Goal: Communication & Community: Answer question/provide support

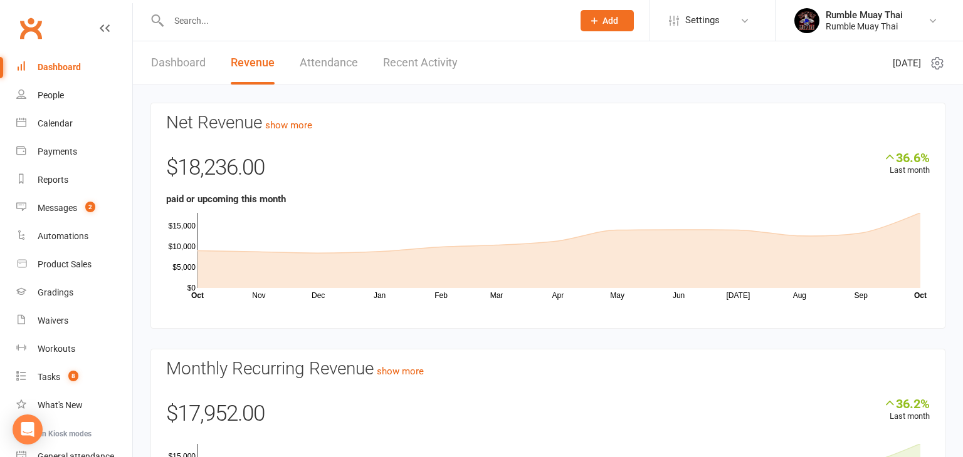
click at [170, 64] on link "Dashboard" at bounding box center [178, 62] width 55 height 43
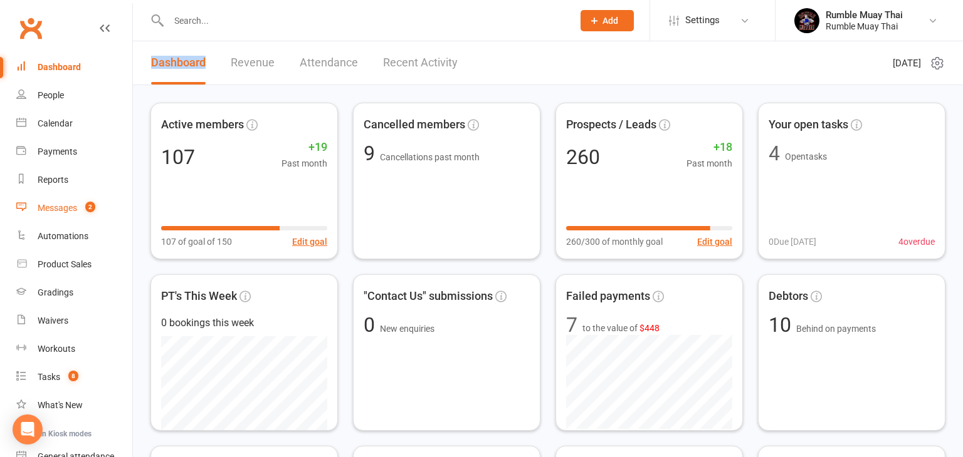
click at [56, 210] on div "Messages" at bounding box center [57, 208] width 39 height 10
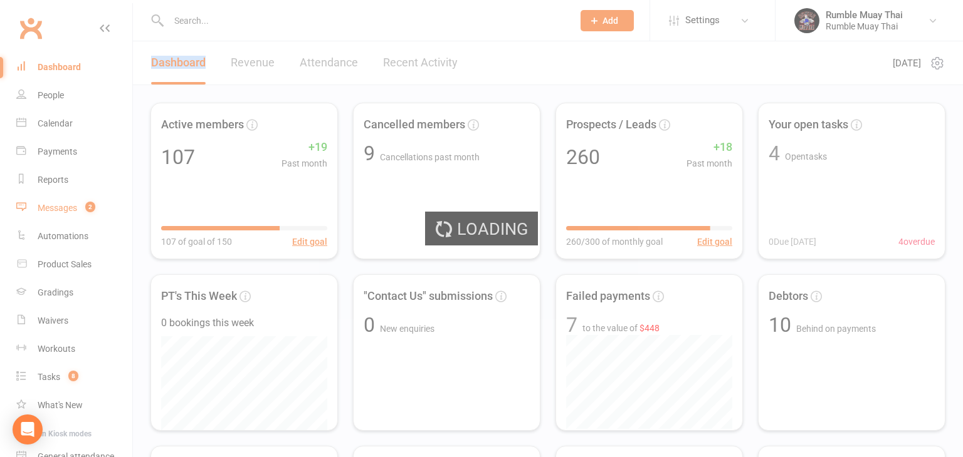
click at [56, 210] on div "Loading" at bounding box center [481, 228] width 963 height 457
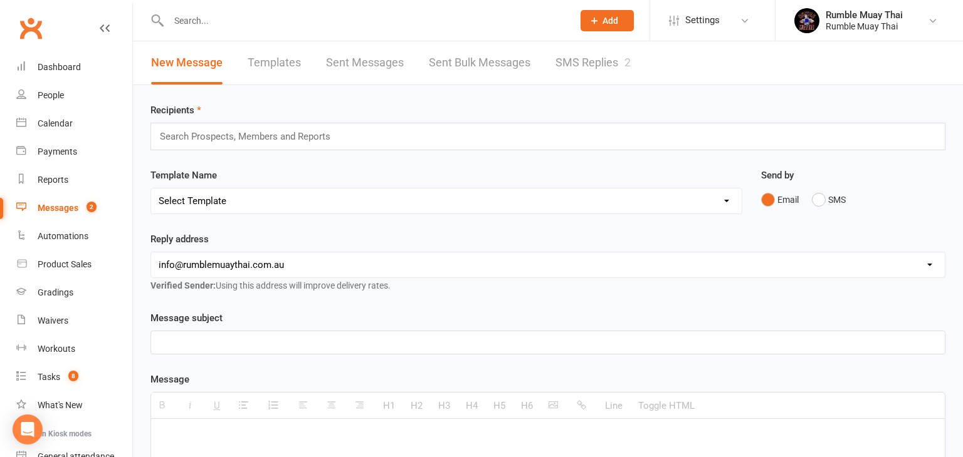
click at [56, 210] on div "Messages" at bounding box center [58, 208] width 41 height 10
click at [52, 66] on div "Dashboard" at bounding box center [59, 67] width 43 height 10
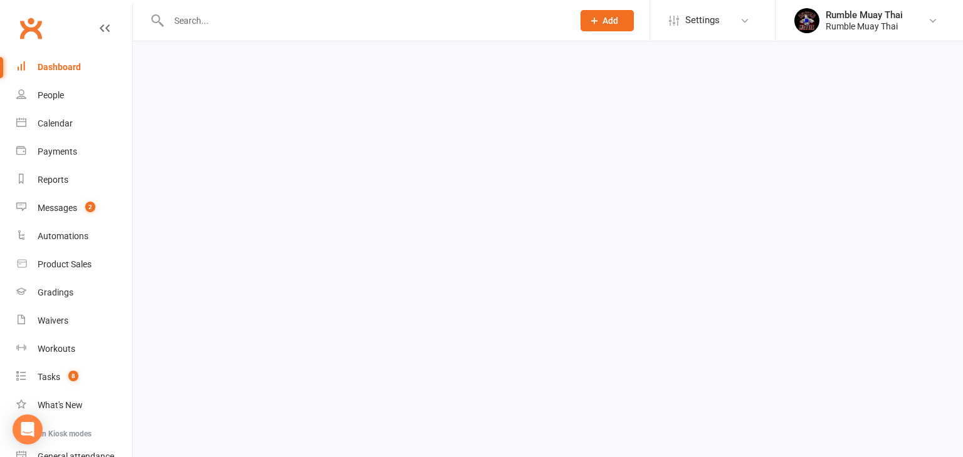
click at [52, 66] on div "Dashboard" at bounding box center [59, 67] width 43 height 10
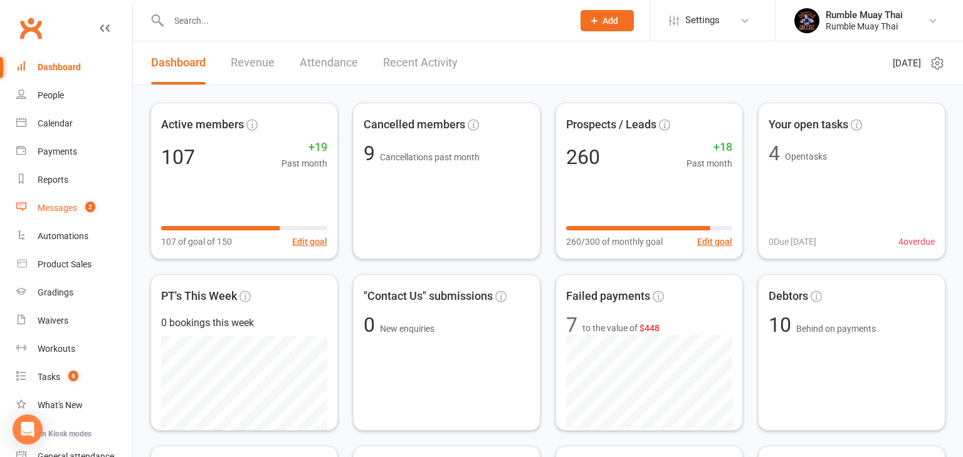
click at [52, 211] on div "Messages" at bounding box center [57, 208] width 39 height 10
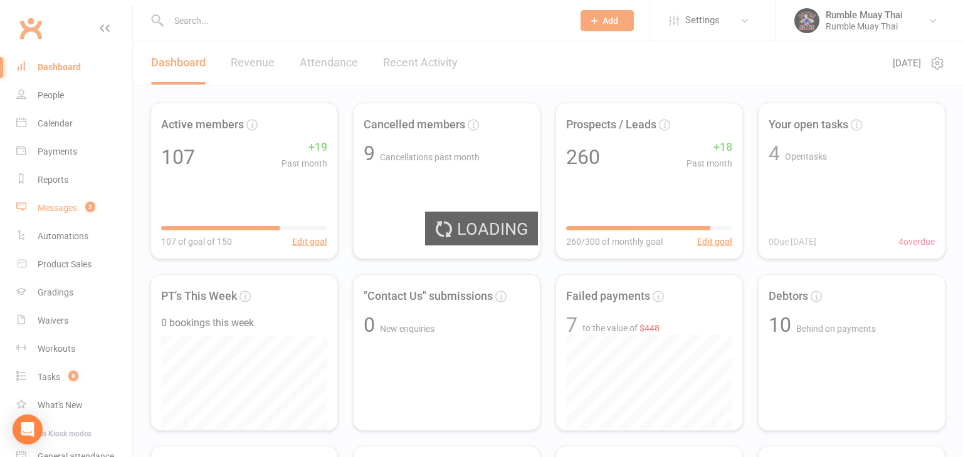
click at [52, 211] on div "Loading" at bounding box center [481, 228] width 963 height 457
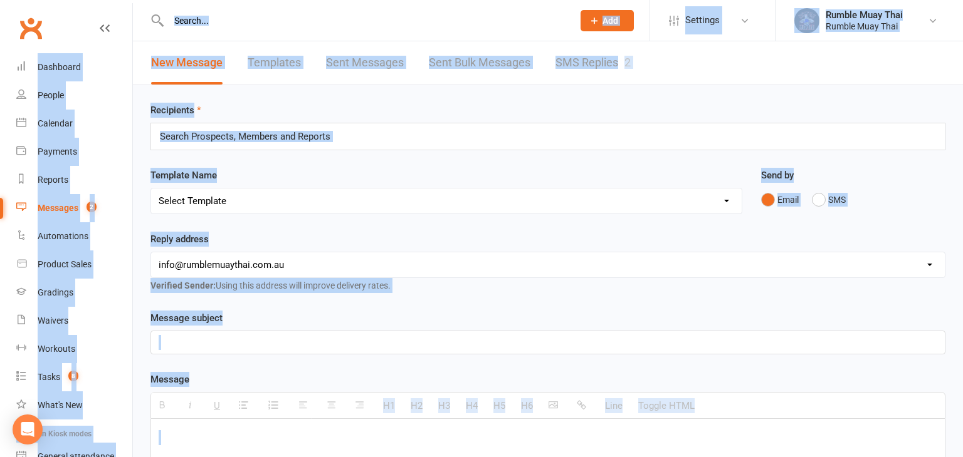
click at [582, 65] on link "SMS Replies 2" at bounding box center [592, 62] width 75 height 43
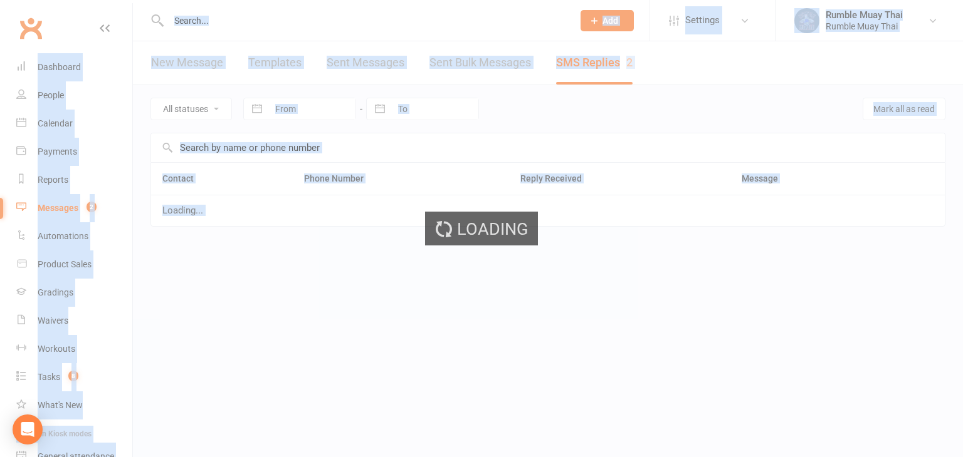
click at [582, 65] on div "Loading" at bounding box center [481, 228] width 963 height 457
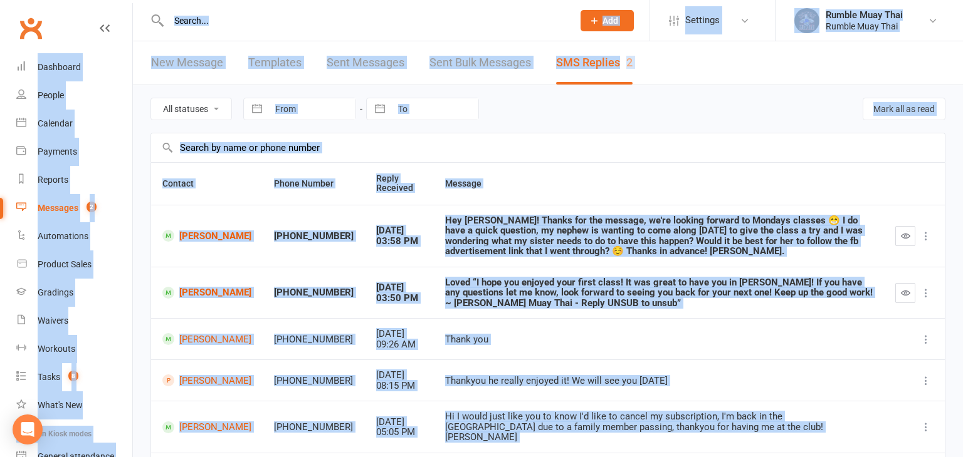
click at [926, 236] on icon at bounding box center [925, 236] width 13 height 13
click at [879, 239] on td "Hey [PERSON_NAME]! Thanks for the message, we're looking forward to Mondays cla…" at bounding box center [659, 236] width 450 height 62
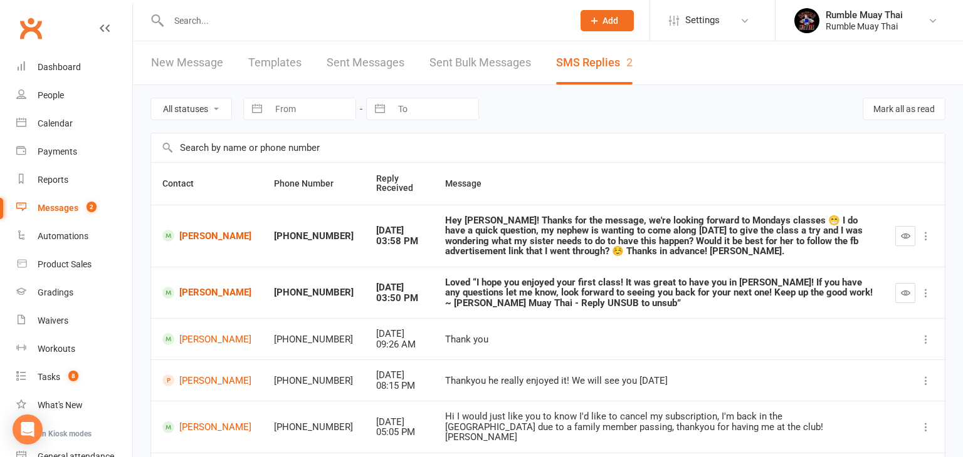
click at [879, 239] on td "Hey [PERSON_NAME]! Thanks for the message, we're looking forward to Mondays cla…" at bounding box center [659, 236] width 450 height 62
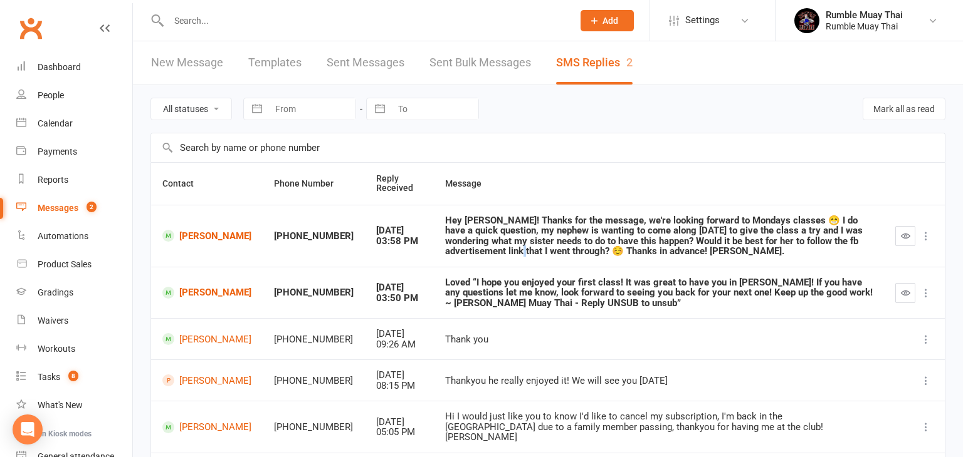
click at [808, 249] on div "Hey [PERSON_NAME]! Thanks for the message, we're looking forward to Mondays cla…" at bounding box center [658, 236] width 427 height 41
